Goal: Task Accomplishment & Management: Manage account settings

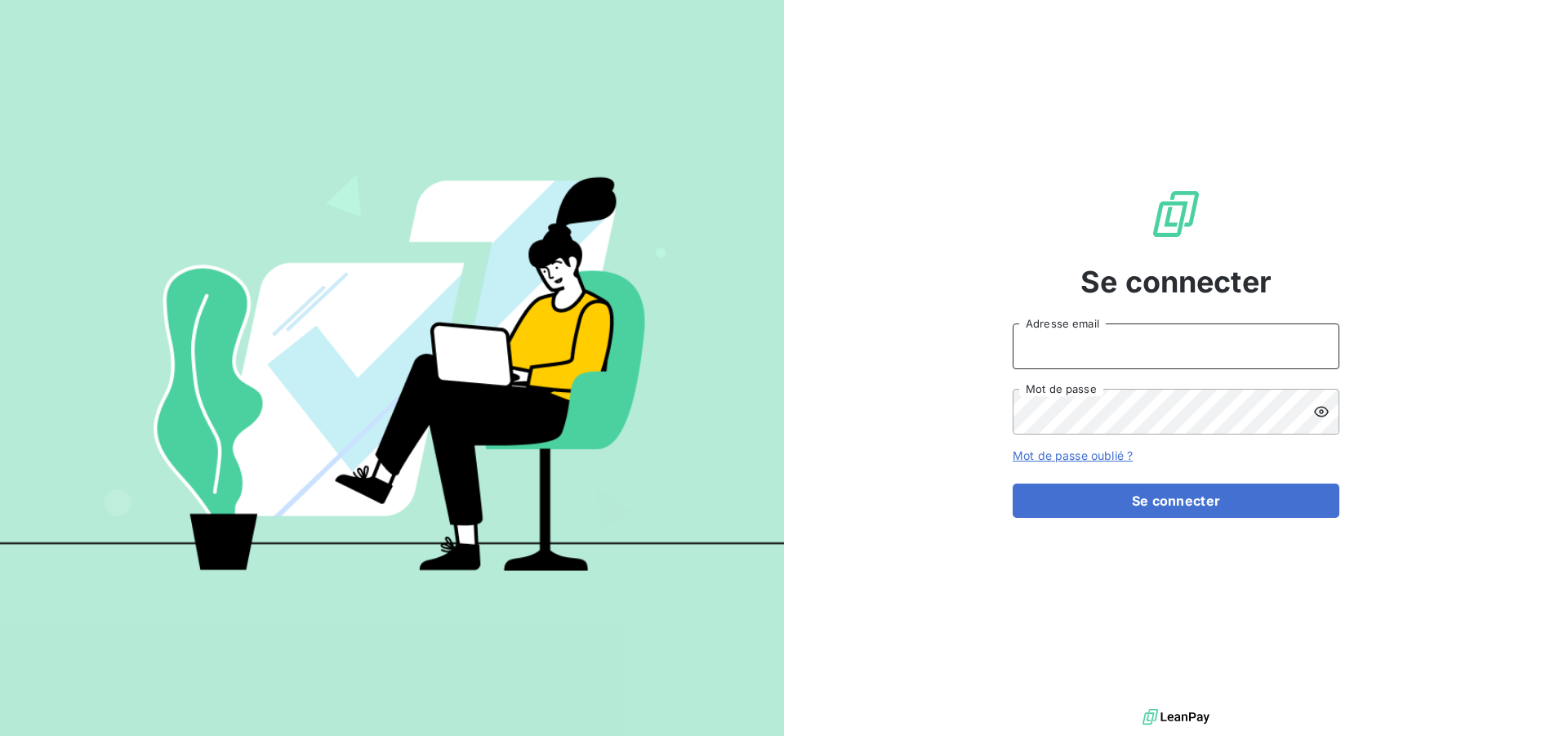
click at [1154, 351] on input "Adresse email" at bounding box center [1176, 347] width 327 height 45
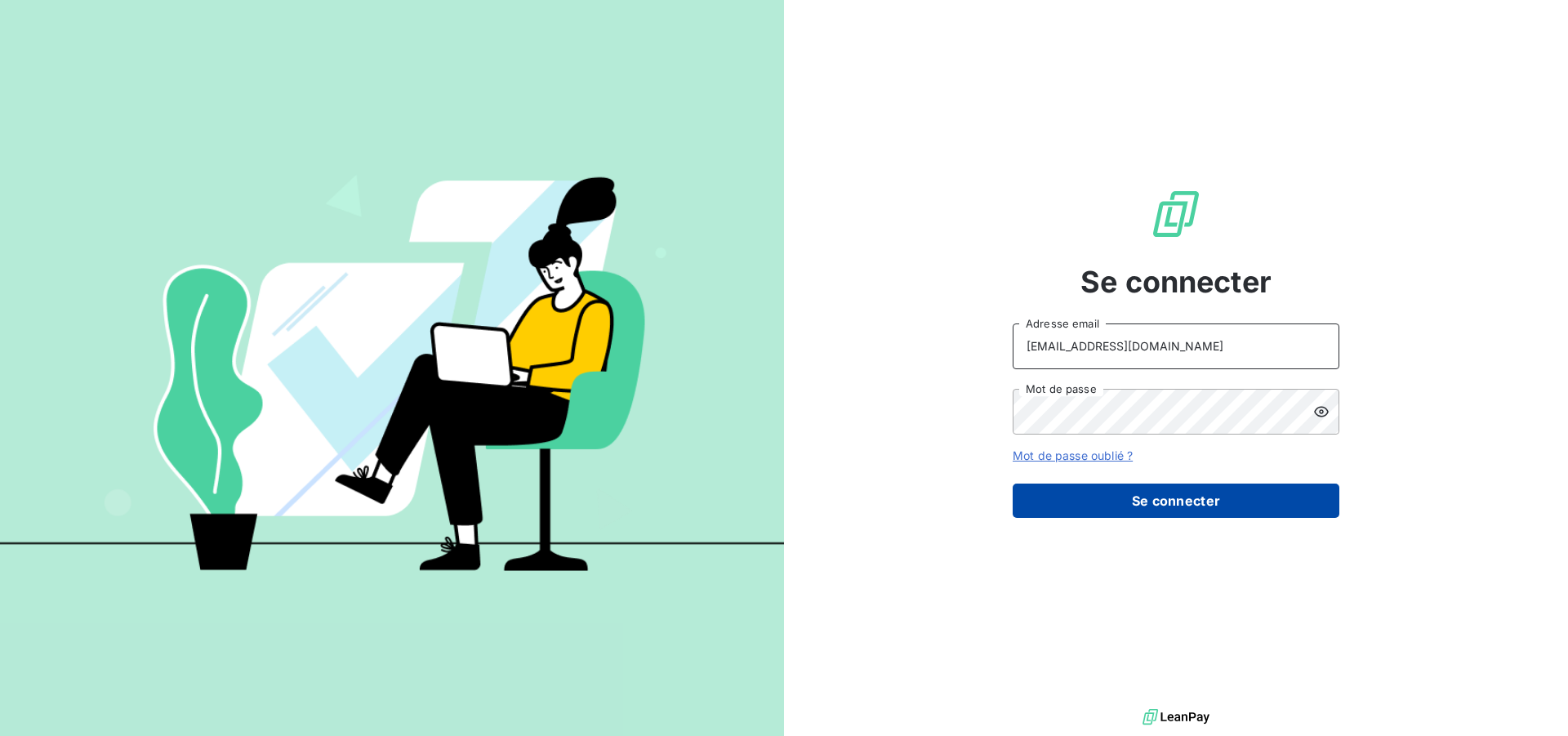
type input "compta-clients@repagroup.com"
click at [1130, 497] on button "Se connecter" at bounding box center [1176, 500] width 327 height 34
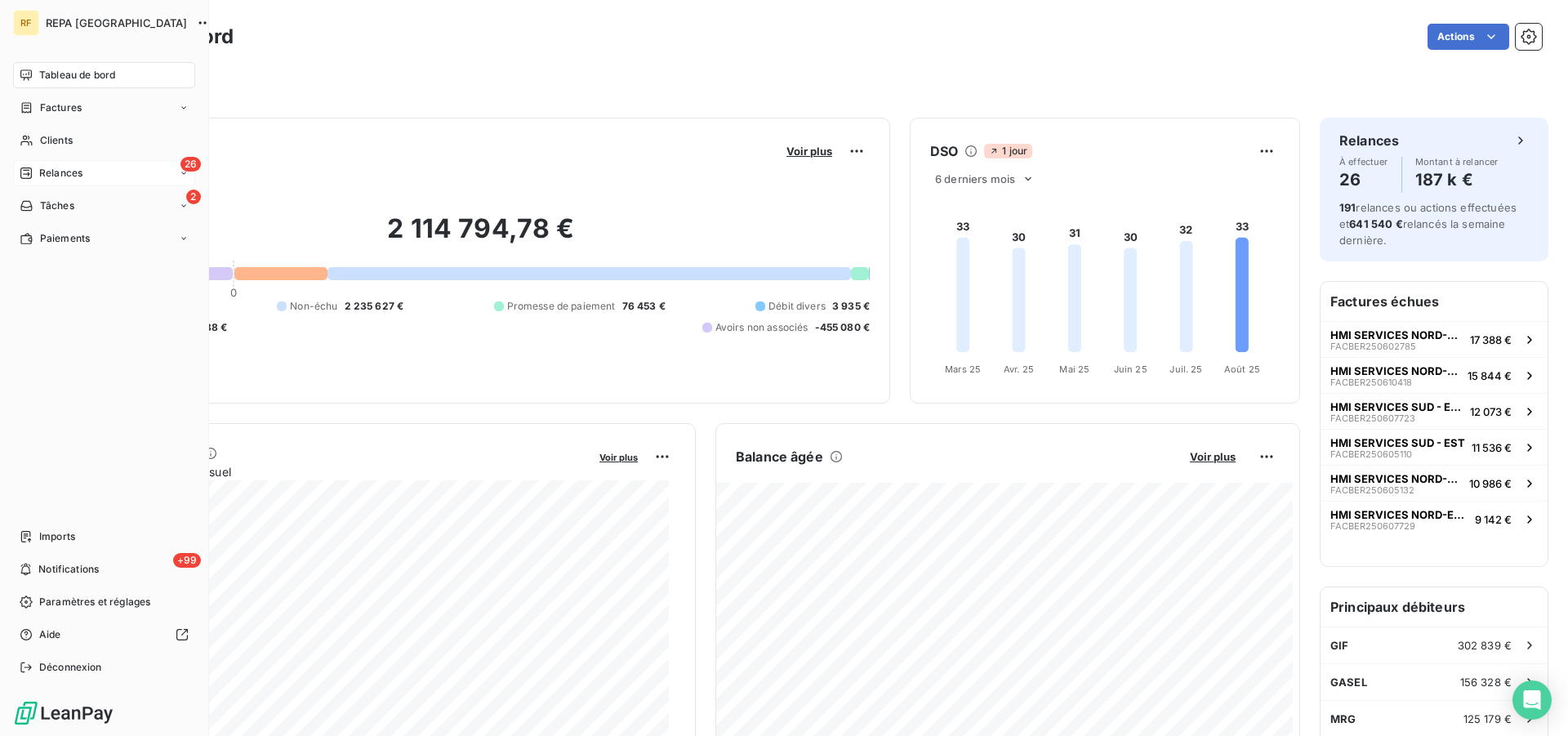
click at [67, 168] on span "Relances" at bounding box center [61, 172] width 43 height 14
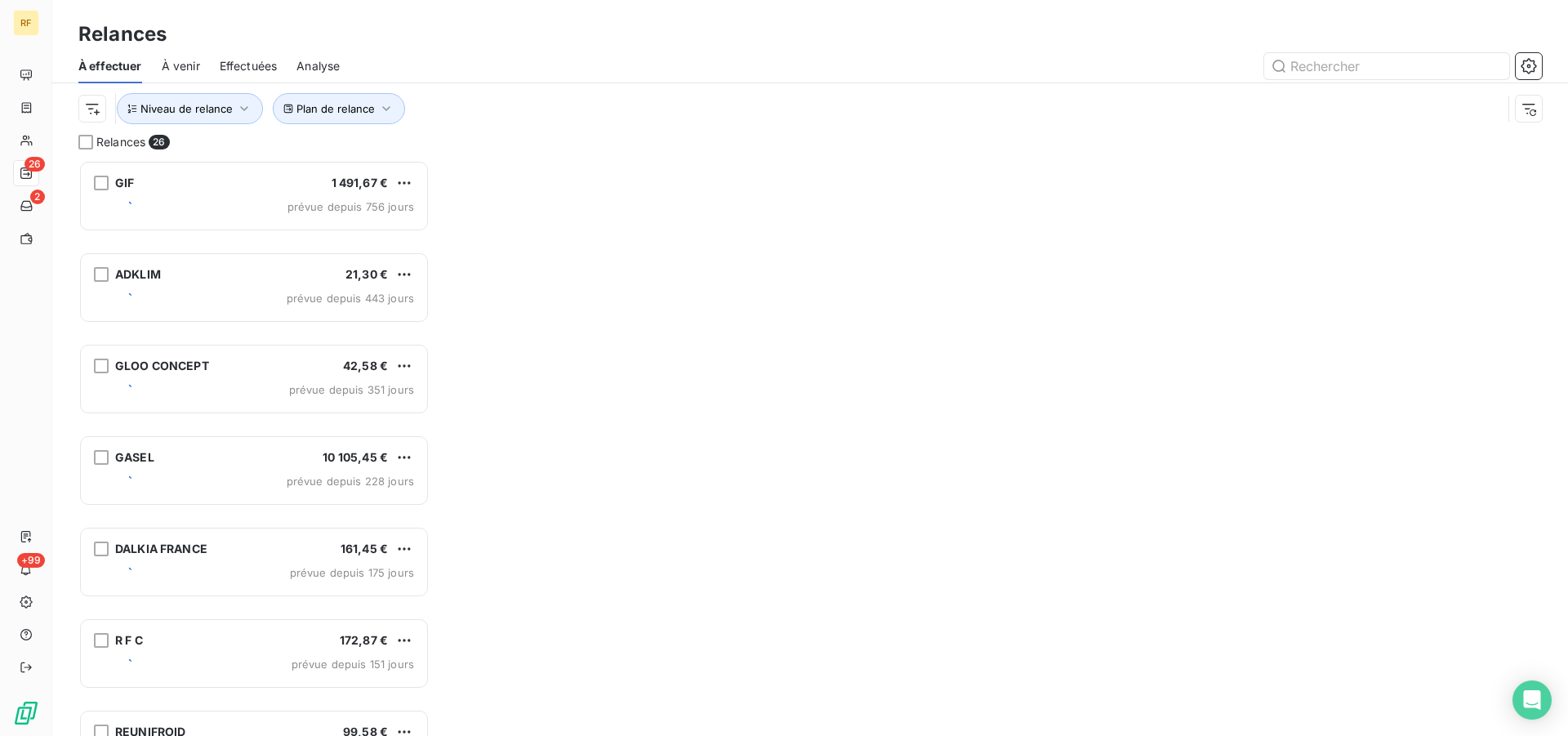
scroll to position [562, 337]
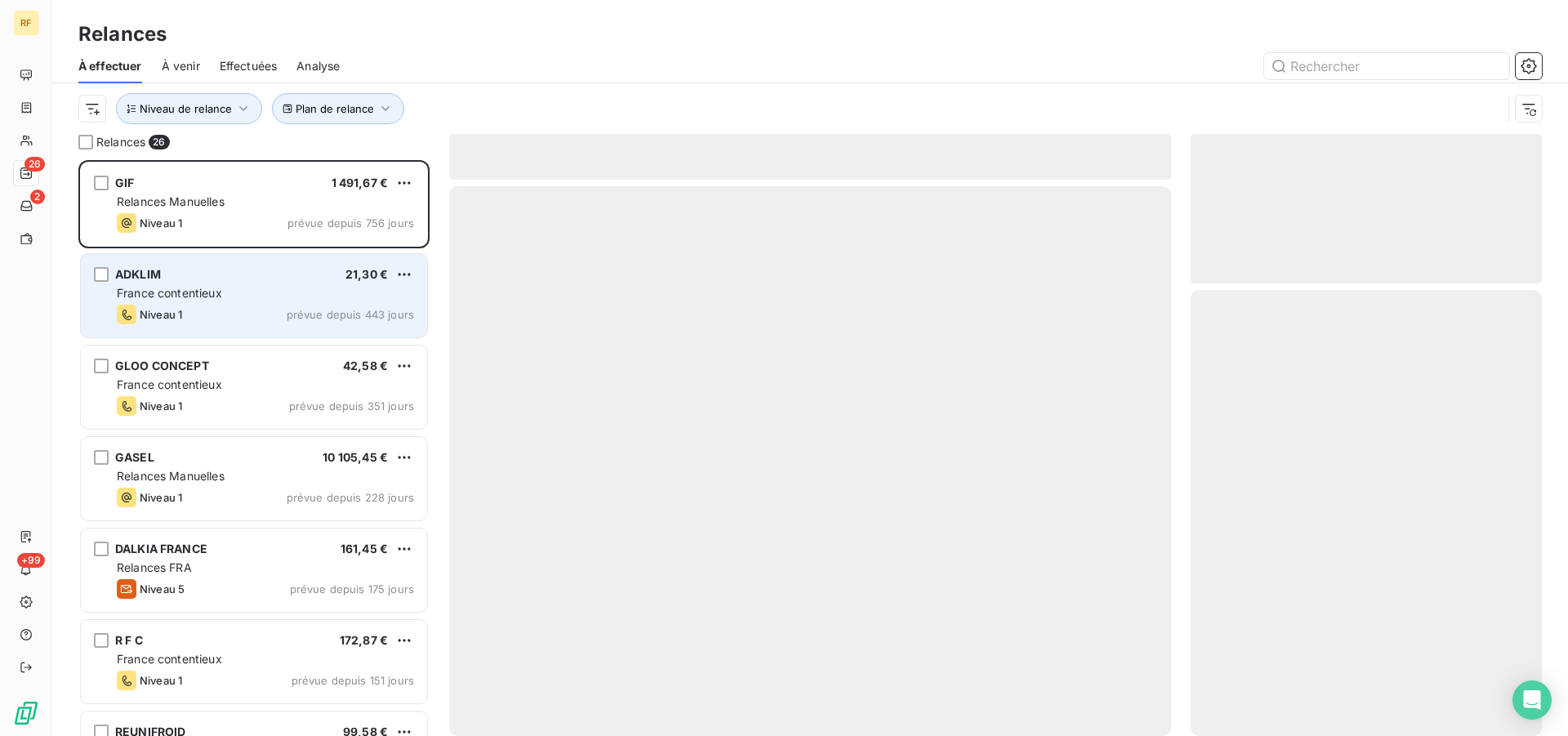
click at [231, 292] on div "France contentieux" at bounding box center [266, 293] width 298 height 16
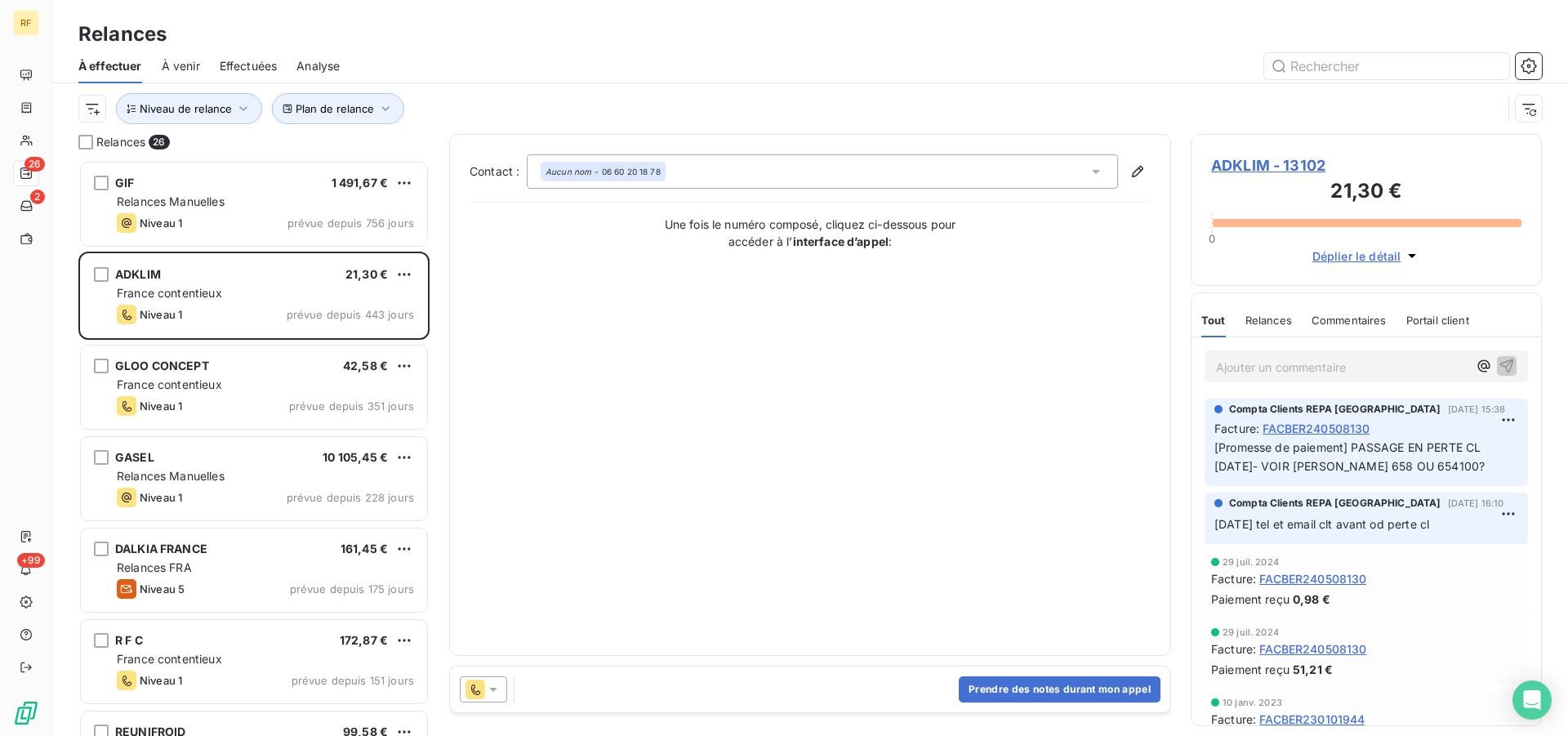
click at [1234, 164] on span "ADKLIM - 13102" at bounding box center [1366, 166] width 310 height 22
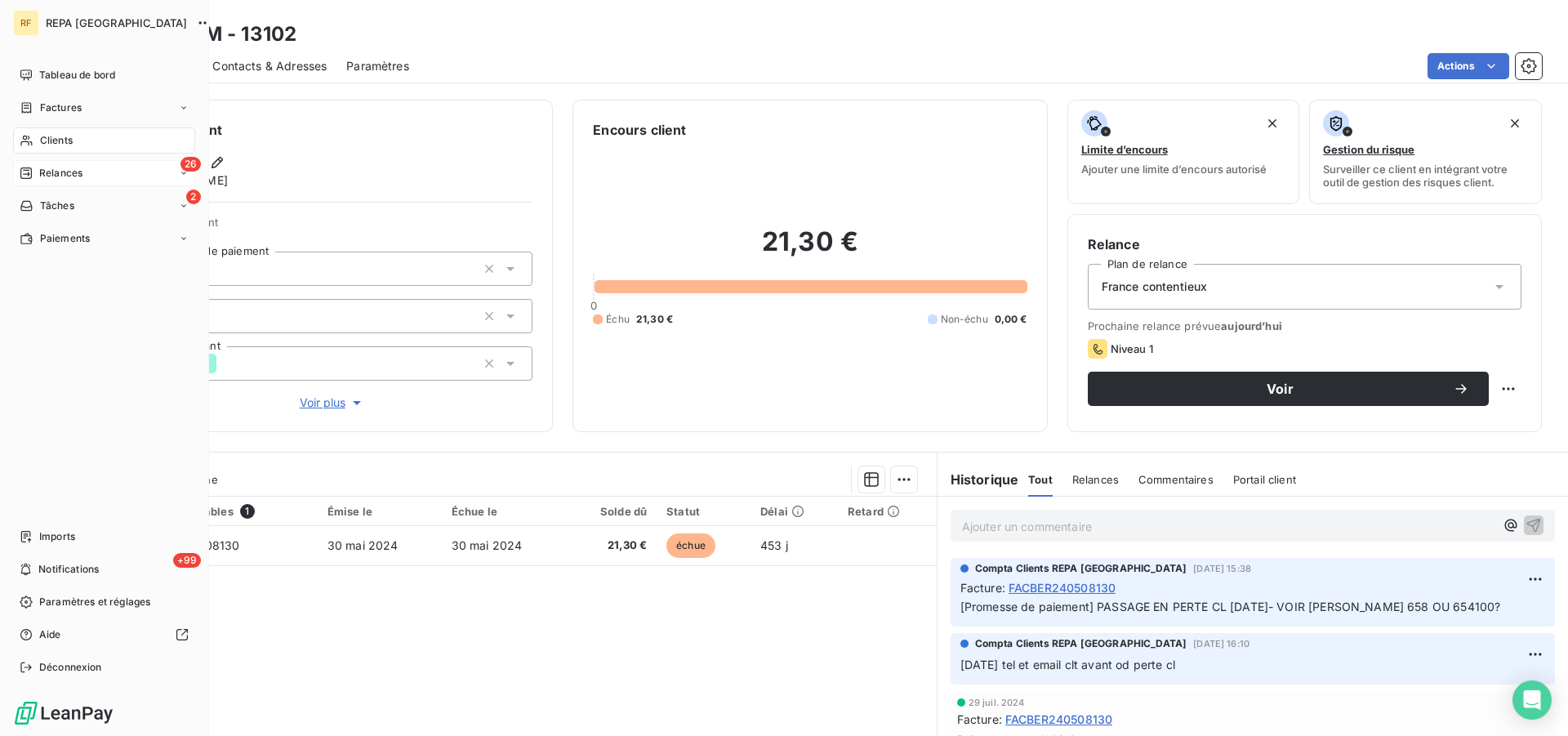
click at [44, 171] on span "Relances" at bounding box center [61, 172] width 43 height 14
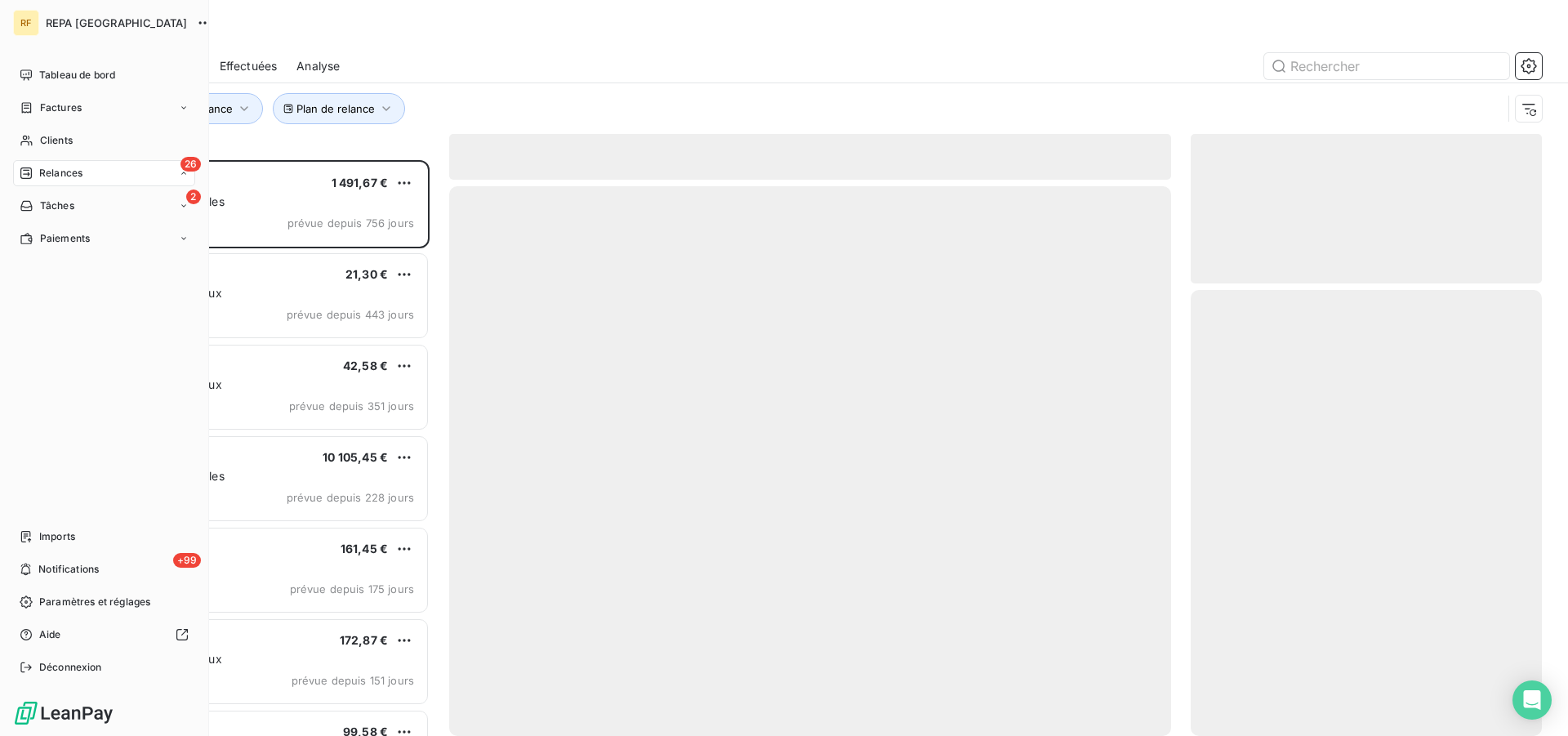
scroll to position [562, 337]
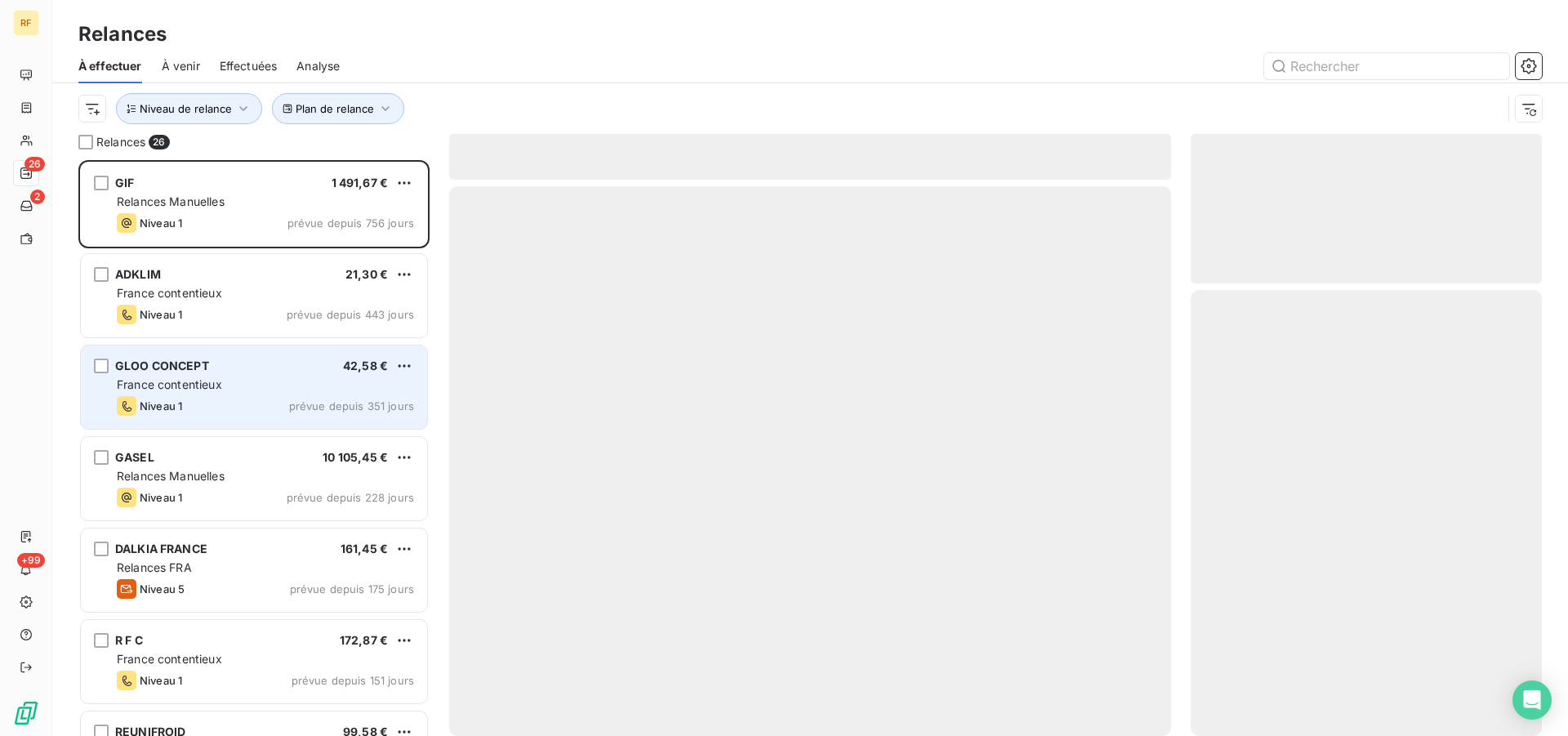
click at [288, 395] on div "GLOO CONCEPT 42,58 € France contentieux Niveau 1 prévue depuis 351 jours" at bounding box center [254, 387] width 346 height 83
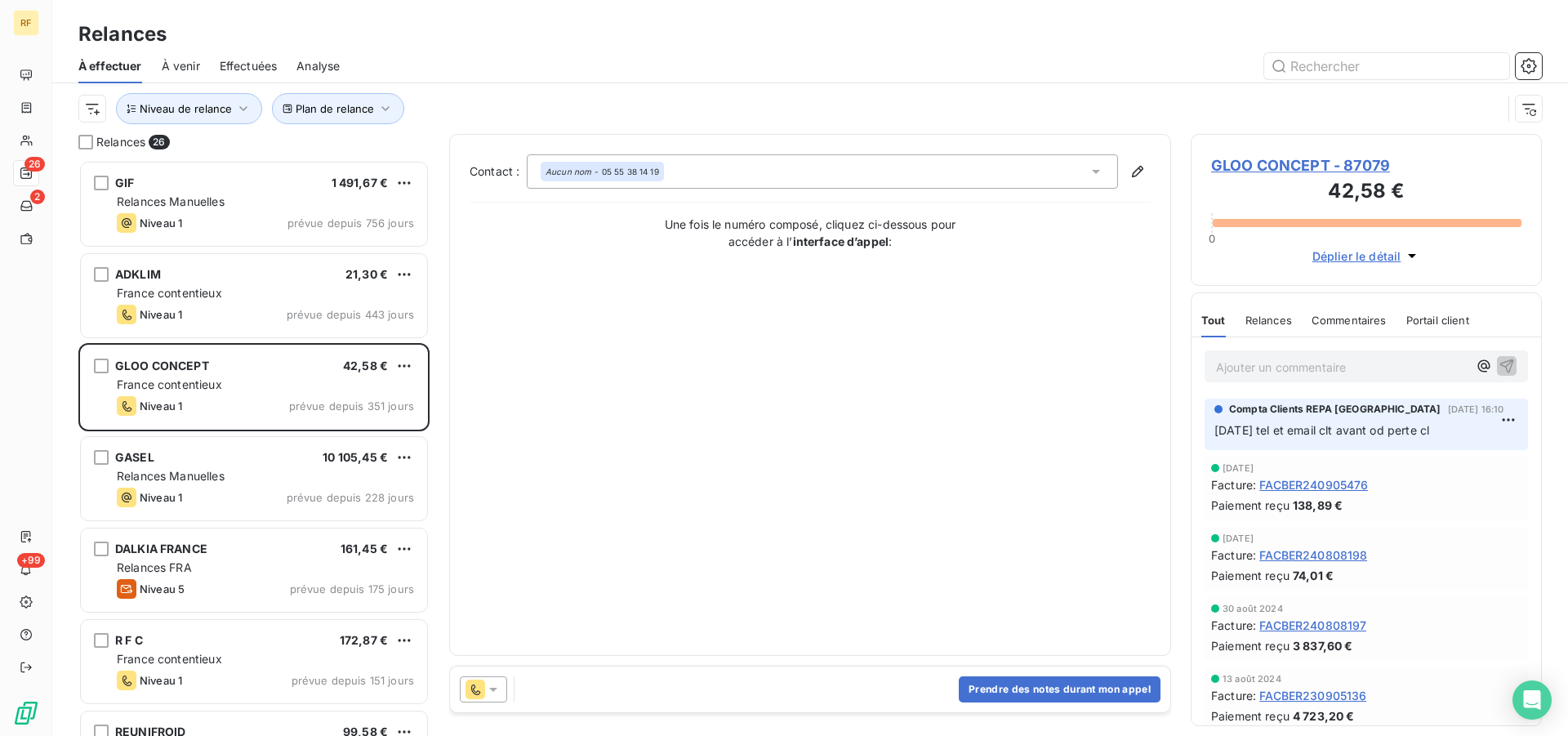
click at [1301, 171] on span "GLOO CONCEPT - 87079" at bounding box center [1366, 166] width 310 height 22
